Goal: Complete application form: Complete application form

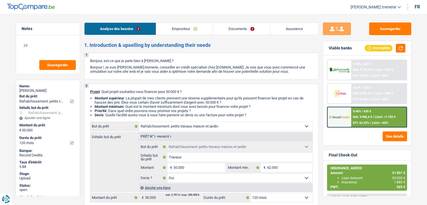
select select "houseOrGarden"
select select "120"
select select "houseOrGarden"
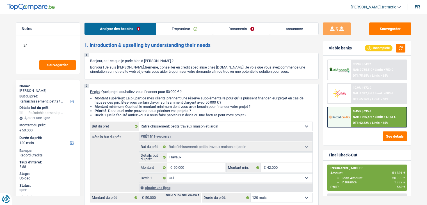
select select "yes"
select select "120"
select select "privateEmployee"
select select "mealVouchers"
select select "netSalary"
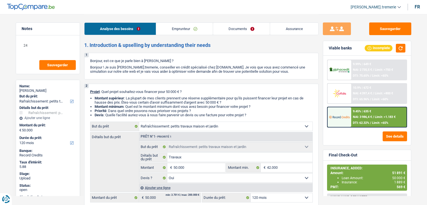
select select "familyAllowances"
select select "rentalIncome"
select select "ownerWithMortgage"
select select "mortgage"
select select "300"
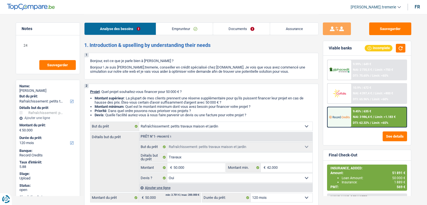
select select "mortgage"
select select "300"
select select "mortgage"
select select "300"
select select "cardOrCredit"
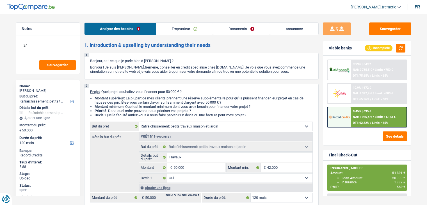
select select "cardOrCredit"
select select "houseOrGarden"
select select "yes"
select select "120"
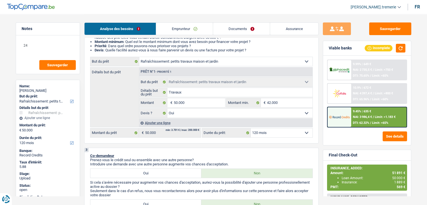
scroll to position [65, 0]
click at [156, 123] on div "Ajouter une ligne" at bounding box center [225, 122] width 173 height 8
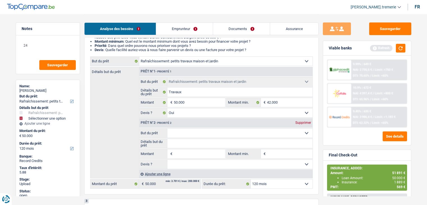
click at [187, 132] on select "Confort maison: meubles, textile, peinture, électroménager, outillage non-profe…" at bounding box center [239, 132] width 145 height 9
select select "insurance"
click at [167, 128] on select "Confort maison: meubles, textile, peinture, électroménager, outillage non-profe…" at bounding box center [239, 132] width 145 height 9
select select "insurance"
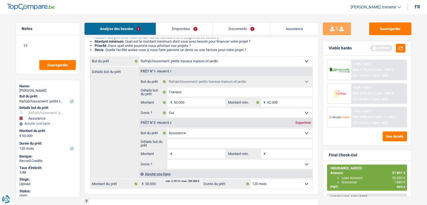
click at [187, 152] on input "Montant" at bounding box center [198, 153] width 51 height 9
type input "1"
type input "18"
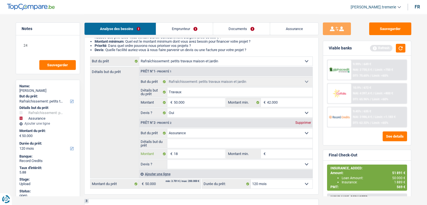
type input "189"
type input "1.890"
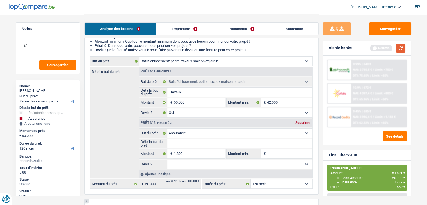
type input "51.890"
select select "144"
type input "51.890"
select select "144"
type input "51.890"
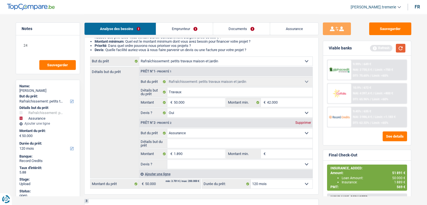
select select "144"
click at [400, 47] on button "button" at bounding box center [400, 48] width 10 height 9
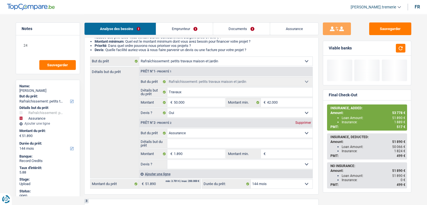
click at [293, 180] on select "12 mois 18 mois 24 mois 30 mois 36 mois 42 mois 48 mois 60 mois 72 mois 84 mois…" at bounding box center [281, 183] width 62 height 9
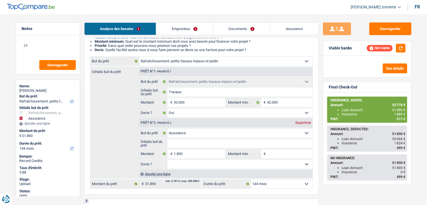
click at [191, 56] on div "2 Projet : Quel projet souhaitez-vous financer pour 51 890 € ? Montant supérieu…" at bounding box center [201, 107] width 234 height 176
click at [191, 59] on select "Confort maison: meubles, textile, peinture, électroménager, outillage non-profe…" at bounding box center [225, 61] width 173 height 9
select select "renovation"
click at [139, 57] on select "Confort maison: meubles, textile, peinture, électroménager, outillage non-profe…" at bounding box center [225, 61] width 173 height 9
select select "renovation"
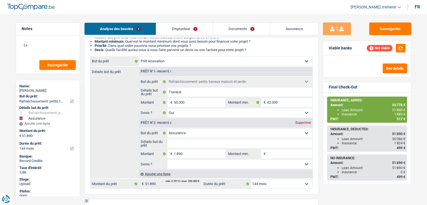
select select "renovation"
select select
select select "renovation"
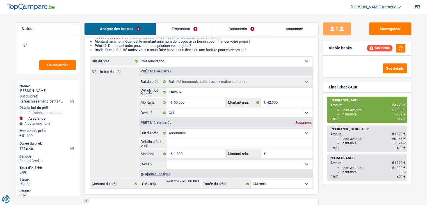
select select
select select "houseOrGarden"
type input "Travaux"
type input "50.000"
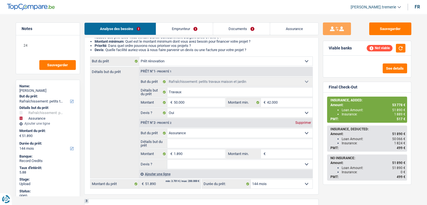
type input "42.000"
select select "yes"
select select "houseOrGarden"
type input "Travaux"
type input "50.000"
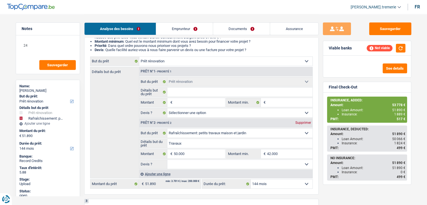
type input "42.000"
select select "yes"
select select "insurance"
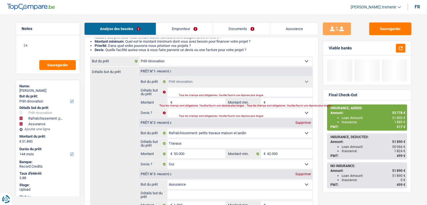
click at [188, 102] on input "Montant" at bounding box center [198, 102] width 51 height 9
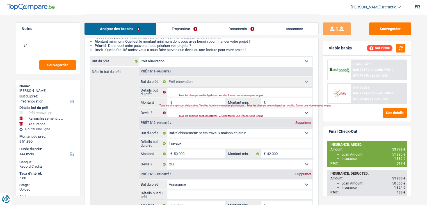
type input "5"
type input "50"
type input "500"
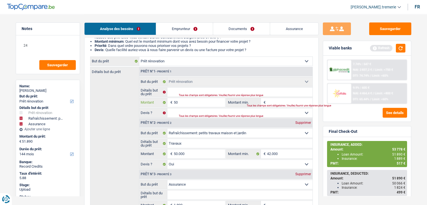
type input "500"
type input "5.000"
type input "50.000"
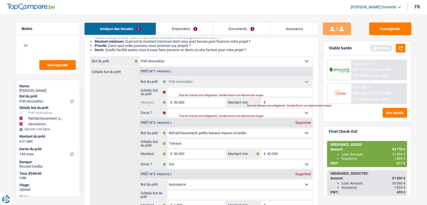
type input "50.000"
type input "101.890"
click at [303, 123] on div "Supprimer" at bounding box center [303, 122] width 19 height 3
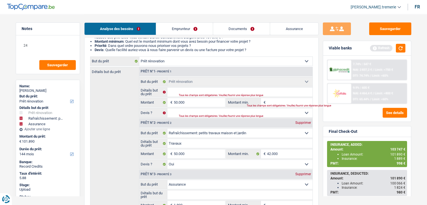
type input "51.890"
select select "insurance"
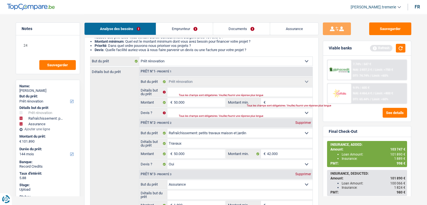
type input "1.890"
select select
select select "insurance"
type input "1.890"
select select
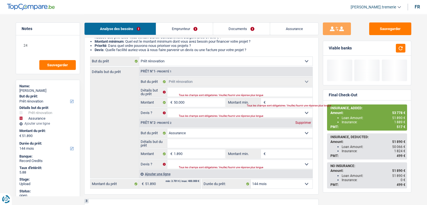
click at [274, 184] on select "12 mois 18 mois 24 mois 30 mois 36 mois 42 mois 48 mois 60 mois 72 mois 84 mois…" at bounding box center [281, 183] width 62 height 9
select select "120"
click at [250, 179] on select "12 mois 18 mois 24 mois 30 mois 36 mois 42 mois 48 mois 60 mois 72 mois 84 mois…" at bounding box center [281, 183] width 62 height 9
select select "120"
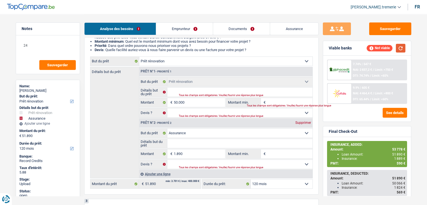
click at [400, 44] on button "button" at bounding box center [400, 48] width 10 height 9
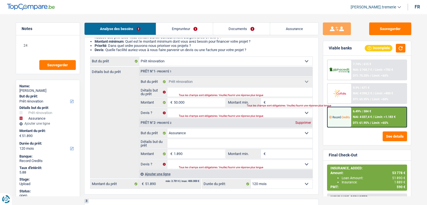
click at [361, 122] on span "DTI: 61.95%" at bounding box center [360, 123] width 16 height 4
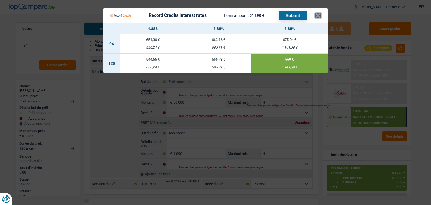
click at [317, 16] on button "×" at bounding box center [318, 16] width 6 height 6
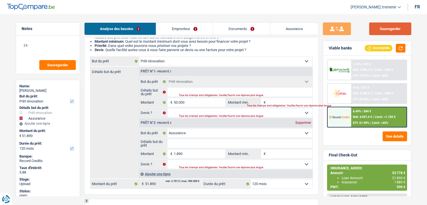
click at [387, 30] on button "Sauvegarder" at bounding box center [390, 28] width 42 height 13
click at [378, 27] on button "Sauvegarder" at bounding box center [390, 28] width 42 height 13
